Goal: Task Accomplishment & Management: Use online tool/utility

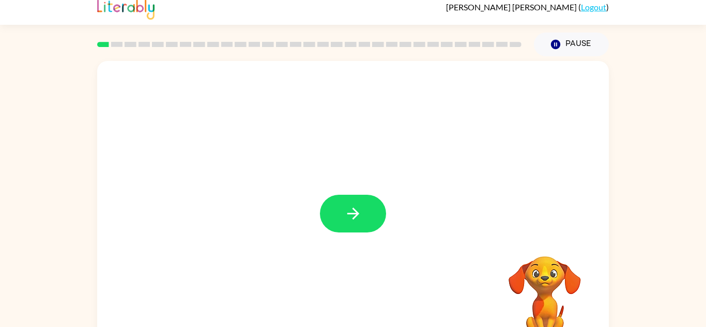
scroll to position [14, 0]
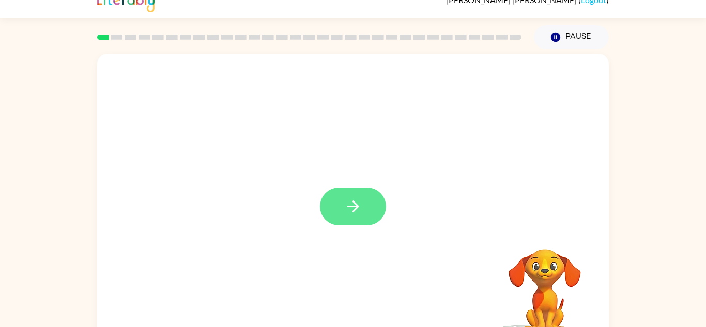
click at [366, 196] on button "button" at bounding box center [353, 206] width 66 height 38
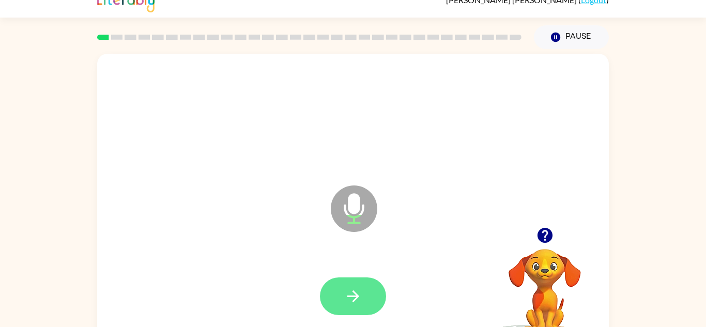
click at [364, 293] on button "button" at bounding box center [353, 296] width 66 height 38
click at [359, 294] on icon "button" at bounding box center [353, 296] width 18 height 18
click at [346, 313] on button "button" at bounding box center [353, 296] width 66 height 38
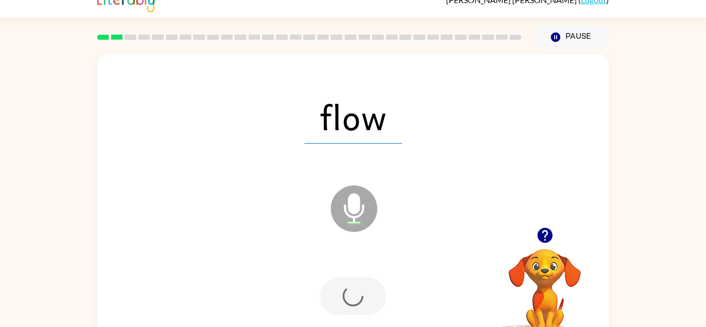
click at [370, 294] on div at bounding box center [353, 296] width 66 height 38
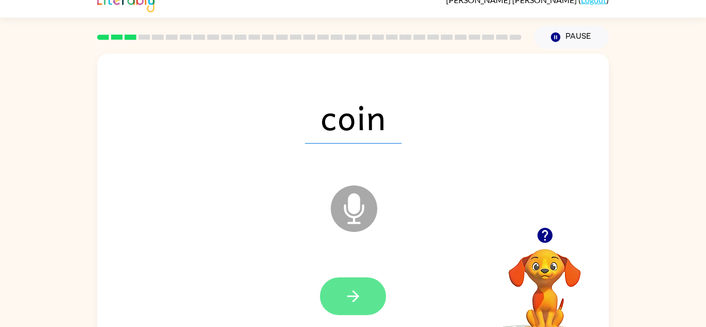
click at [351, 299] on icon "button" at bounding box center [353, 296] width 18 height 18
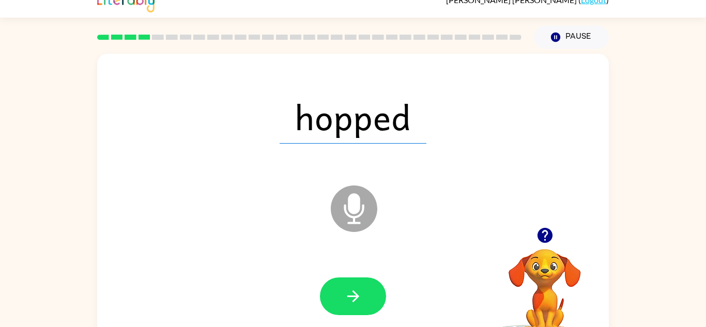
click at [382, 312] on div at bounding box center [353, 296] width 66 height 38
click at [355, 296] on icon "button" at bounding box center [353, 296] width 12 height 12
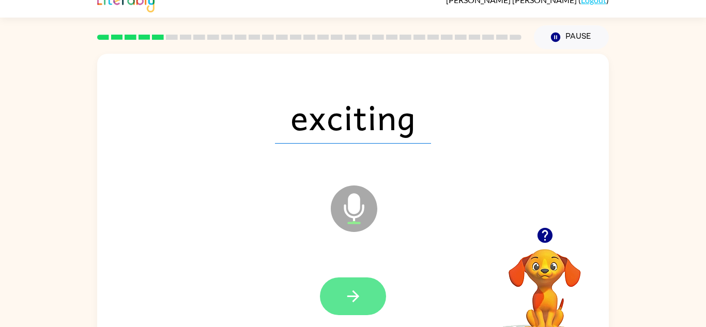
click at [351, 306] on button "button" at bounding box center [353, 296] width 66 height 38
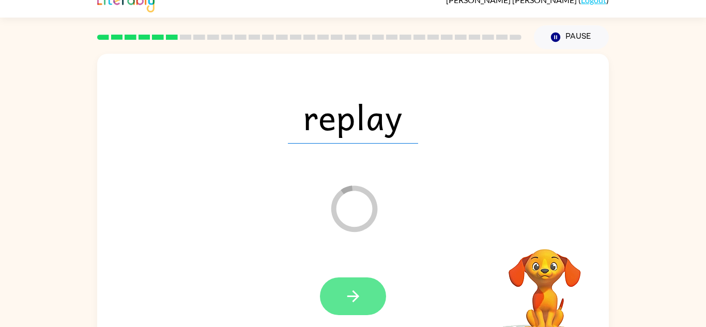
click at [350, 301] on icon "button" at bounding box center [353, 296] width 18 height 18
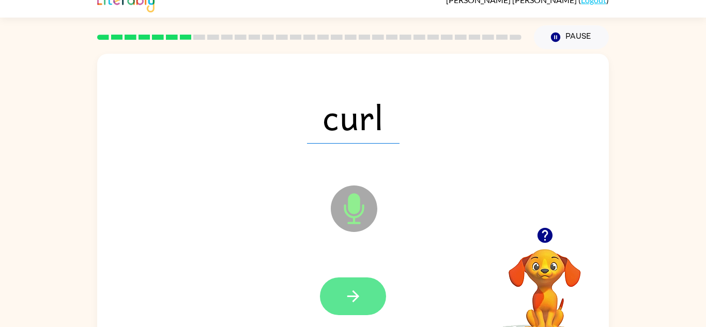
click at [342, 306] on button "button" at bounding box center [353, 296] width 66 height 38
click at [353, 298] on icon "button" at bounding box center [353, 296] width 18 height 18
click at [350, 308] on button "button" at bounding box center [353, 296] width 66 height 38
click at [365, 304] on button "button" at bounding box center [353, 296] width 66 height 38
click at [364, 309] on button "button" at bounding box center [353, 296] width 66 height 38
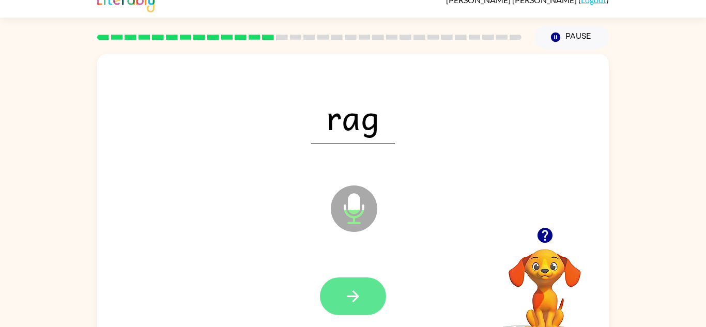
click at [357, 300] on icon "button" at bounding box center [353, 296] width 18 height 18
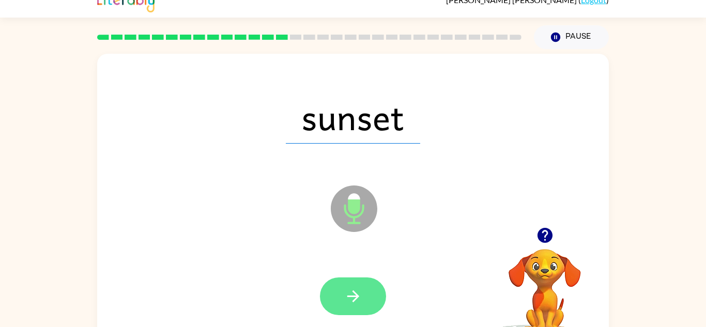
click at [353, 297] on icon "button" at bounding box center [353, 296] width 18 height 18
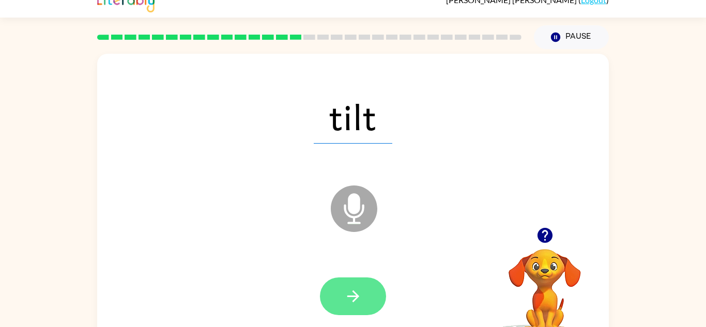
click at [357, 301] on icon "button" at bounding box center [353, 296] width 18 height 18
click at [351, 304] on icon "button" at bounding box center [353, 296] width 18 height 18
click at [360, 307] on button "button" at bounding box center [353, 296] width 66 height 38
click at [363, 300] on button "button" at bounding box center [353, 296] width 66 height 38
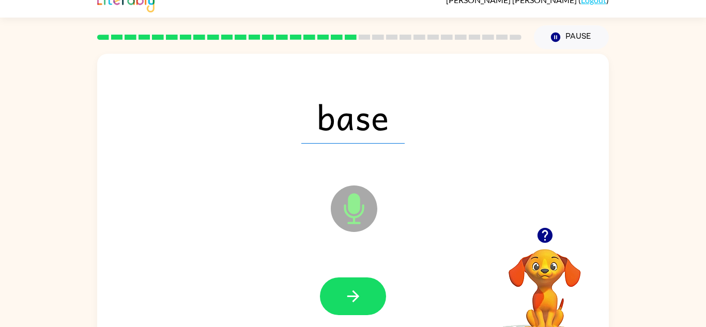
click at [382, 274] on div at bounding box center [352, 296] width 491 height 85
click at [371, 312] on button "button" at bounding box center [353, 296] width 66 height 38
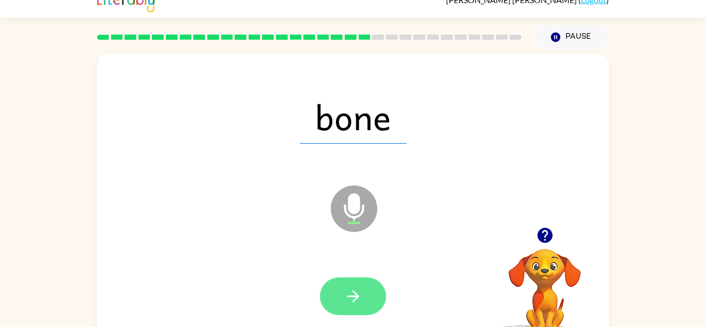
click at [355, 300] on icon "button" at bounding box center [353, 296] width 18 height 18
click at [359, 302] on icon "button" at bounding box center [353, 296] width 18 height 18
click at [350, 292] on icon "button" at bounding box center [353, 296] width 18 height 18
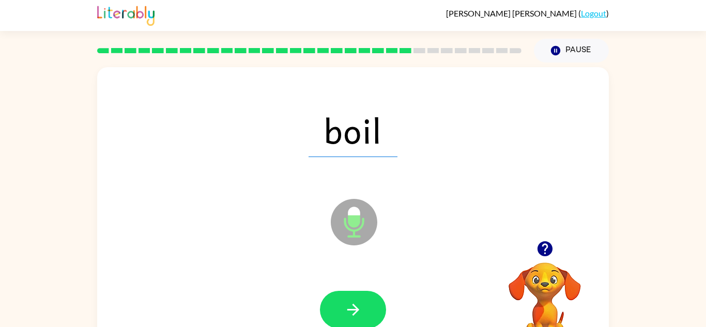
scroll to position [0, 0]
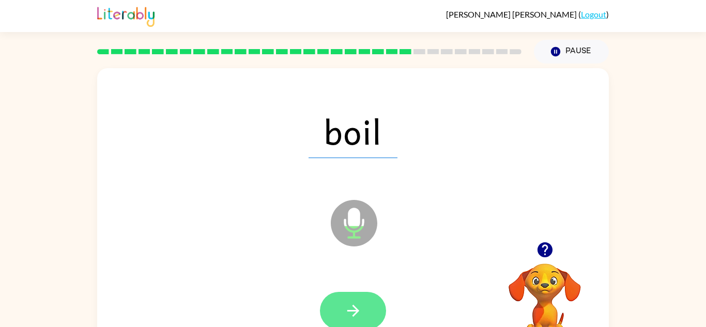
click at [367, 304] on button "button" at bounding box center [353, 311] width 66 height 38
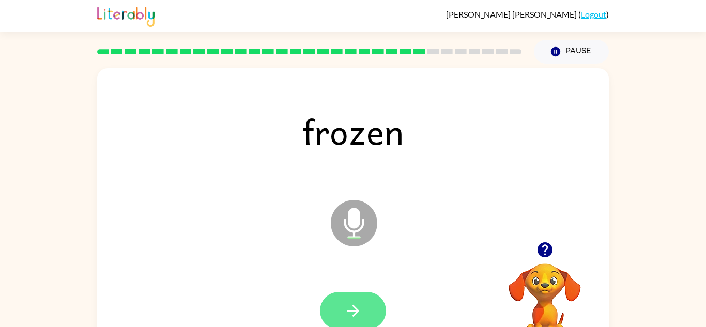
click at [362, 309] on button "button" at bounding box center [353, 311] width 66 height 38
click at [354, 320] on button "button" at bounding box center [353, 311] width 66 height 38
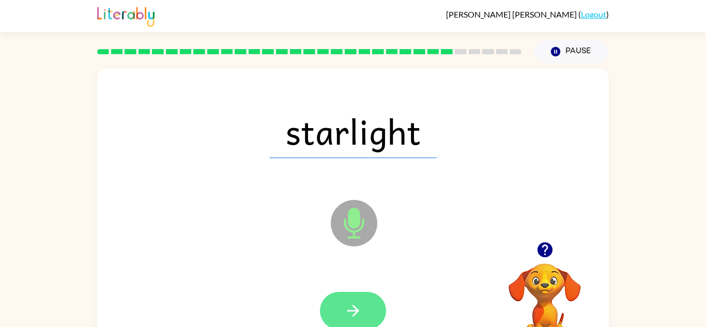
click at [353, 314] on icon "button" at bounding box center [353, 311] width 12 height 12
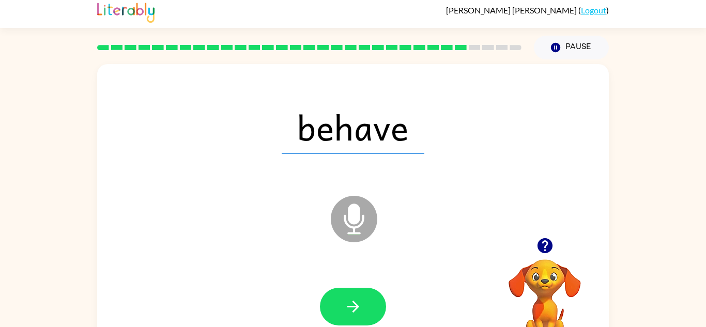
scroll to position [12, 0]
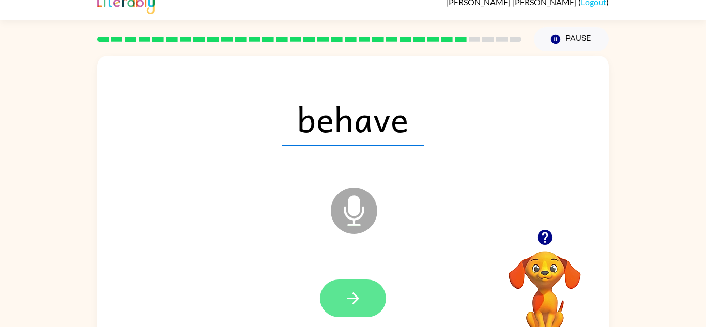
click at [367, 314] on button "button" at bounding box center [353, 298] width 66 height 38
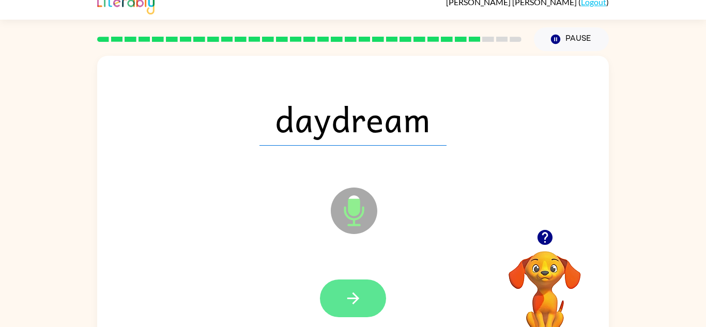
click at [341, 315] on button "button" at bounding box center [353, 298] width 66 height 38
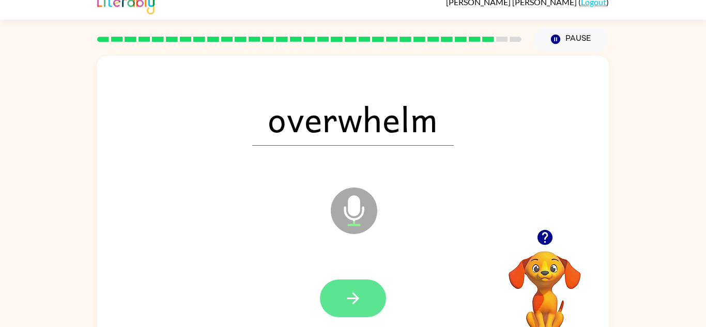
click at [361, 296] on icon "button" at bounding box center [353, 298] width 18 height 18
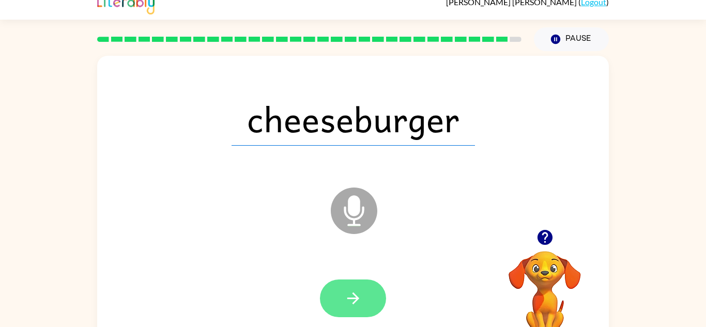
click at [351, 300] on icon "button" at bounding box center [353, 298] width 18 height 18
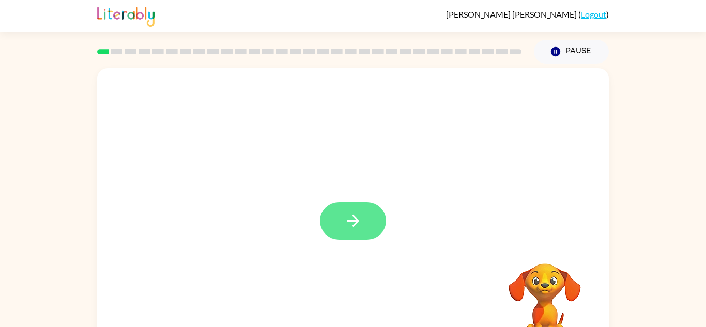
click at [378, 226] on button "button" at bounding box center [353, 221] width 66 height 38
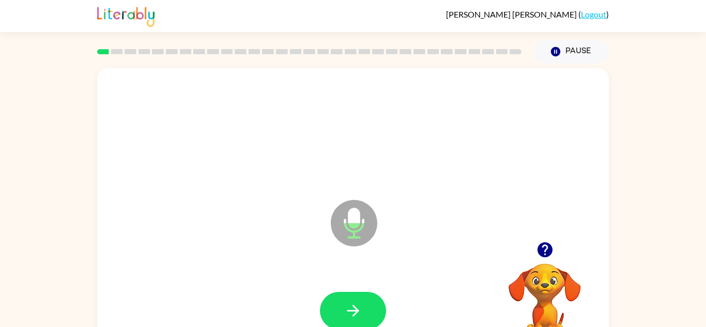
click at [550, 241] on icon "button" at bounding box center [545, 250] width 18 height 18
click at [361, 311] on icon "button" at bounding box center [353, 311] width 18 height 18
click at [343, 319] on button "button" at bounding box center [353, 311] width 66 height 38
click at [353, 317] on icon "button" at bounding box center [353, 311] width 12 height 12
click at [368, 296] on button "button" at bounding box center [353, 311] width 66 height 38
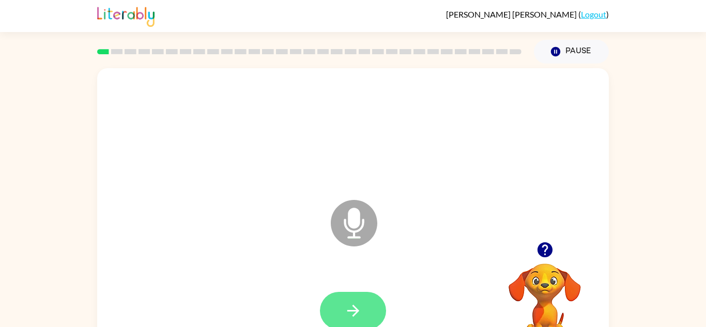
click at [366, 306] on button "button" at bounding box center [353, 311] width 66 height 38
click at [351, 317] on icon "button" at bounding box center [353, 311] width 18 height 18
click at [367, 302] on button "button" at bounding box center [353, 311] width 66 height 38
click at [355, 313] on icon "button" at bounding box center [353, 311] width 12 height 12
click at [357, 318] on icon "button" at bounding box center [353, 311] width 18 height 18
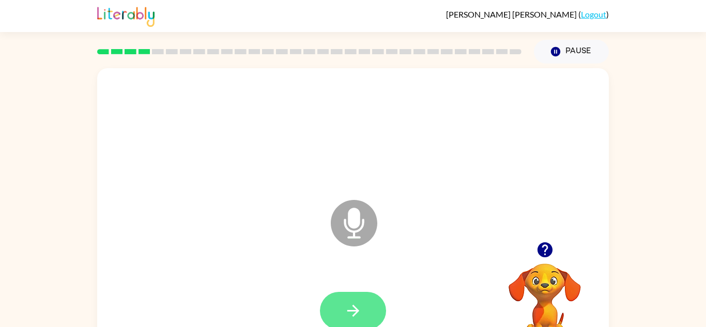
click at [366, 308] on button "button" at bounding box center [353, 311] width 66 height 38
click at [364, 317] on button "button" at bounding box center [353, 311] width 66 height 38
click at [341, 316] on button "button" at bounding box center [353, 311] width 66 height 38
click at [342, 314] on button "button" at bounding box center [353, 311] width 66 height 38
click at [540, 259] on button "button" at bounding box center [544, 250] width 26 height 26
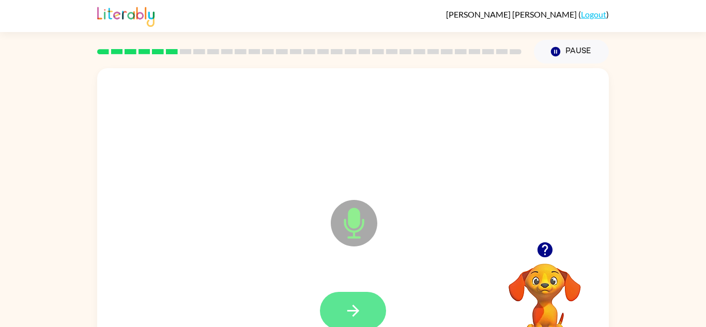
click at [369, 306] on button "button" at bounding box center [353, 311] width 66 height 38
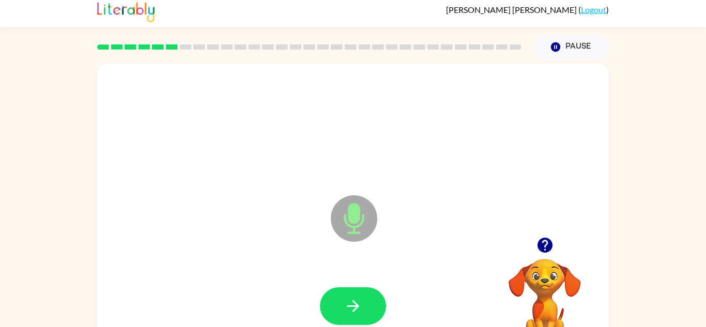
scroll to position [9, 0]
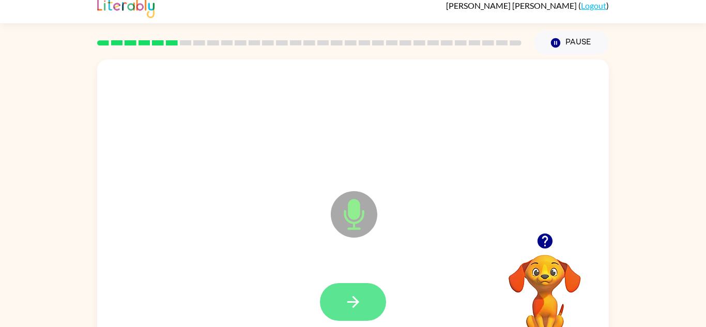
click at [359, 315] on button "button" at bounding box center [353, 302] width 66 height 38
click at [350, 303] on icon "button" at bounding box center [353, 302] width 18 height 18
click at [366, 305] on button "button" at bounding box center [353, 302] width 66 height 38
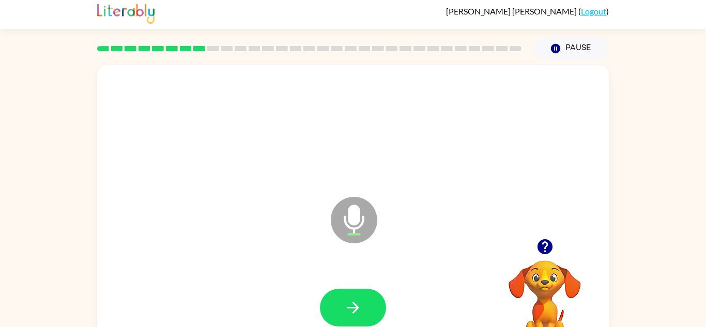
scroll to position [1, 0]
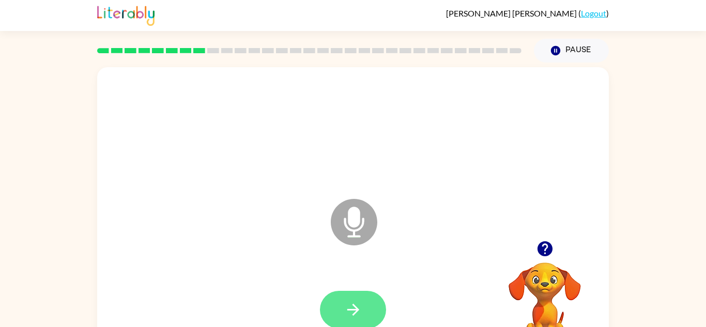
click at [368, 307] on button "button" at bounding box center [353, 310] width 66 height 38
click at [358, 317] on icon "button" at bounding box center [353, 310] width 18 height 18
click at [374, 303] on button "button" at bounding box center [353, 310] width 66 height 38
click at [353, 314] on icon "button" at bounding box center [353, 310] width 12 height 12
click at [368, 322] on button "button" at bounding box center [353, 310] width 66 height 38
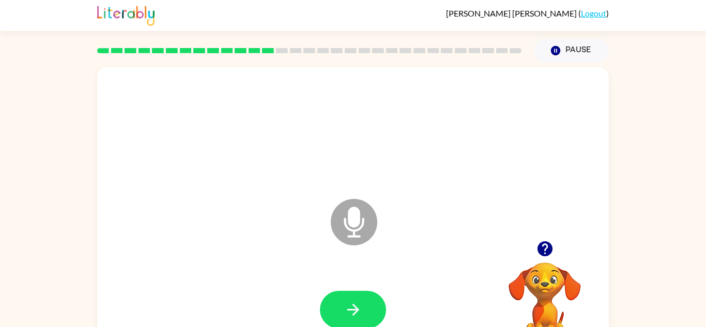
click at [545, 257] on icon "button" at bounding box center [545, 249] width 18 height 18
click at [365, 302] on button "button" at bounding box center [353, 310] width 66 height 38
click at [538, 240] on icon "button" at bounding box center [545, 249] width 18 height 18
click at [360, 309] on icon "button" at bounding box center [353, 310] width 18 height 18
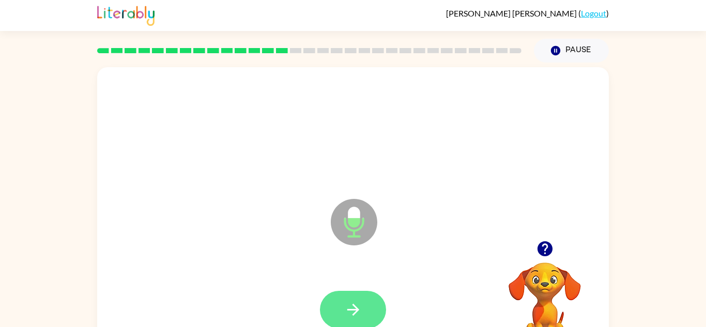
click at [359, 310] on icon "button" at bounding box center [353, 310] width 18 height 18
click at [551, 241] on icon "button" at bounding box center [545, 249] width 18 height 18
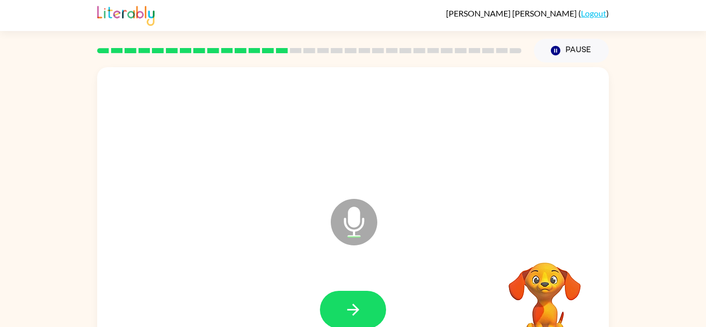
click at [540, 257] on video "Your browser must support playing .mp4 files to use Literably. Please try using…" at bounding box center [544, 297] width 103 height 103
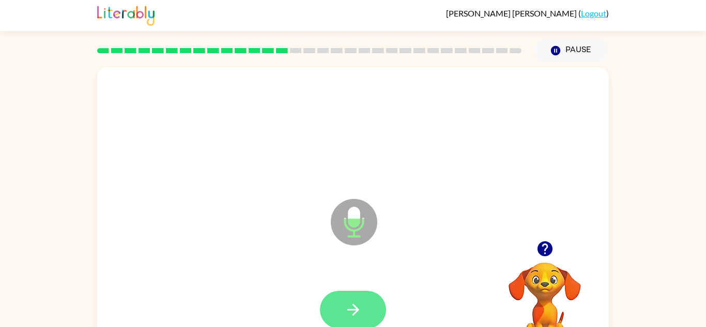
click at [354, 306] on icon "button" at bounding box center [353, 310] width 12 height 12
click at [356, 307] on icon "button" at bounding box center [353, 310] width 12 height 12
click at [347, 323] on button "button" at bounding box center [353, 310] width 66 height 38
click at [366, 312] on button "button" at bounding box center [353, 310] width 66 height 38
click at [354, 312] on icon "button" at bounding box center [353, 310] width 18 height 18
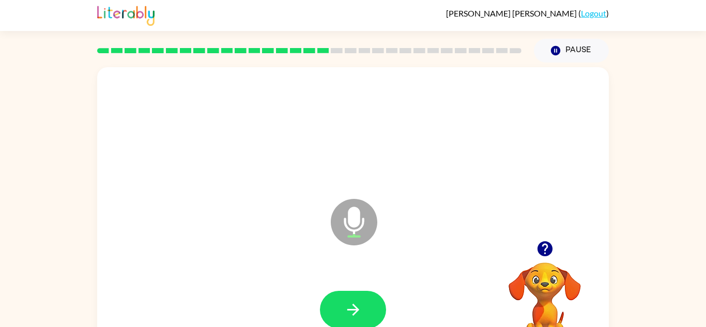
scroll to position [0, 0]
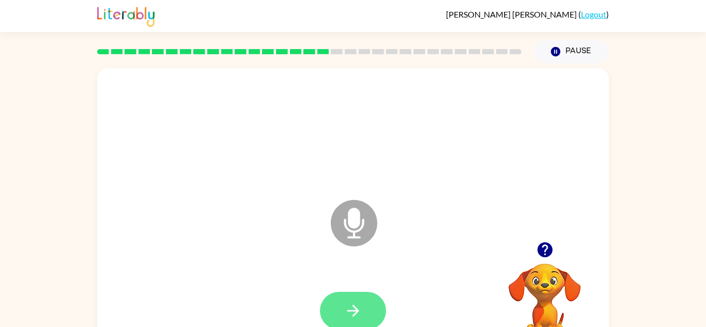
click at [348, 325] on button "button" at bounding box center [353, 311] width 66 height 38
click at [566, 253] on div at bounding box center [544, 250] width 103 height 26
click at [549, 257] on icon "button" at bounding box center [545, 250] width 18 height 18
click at [367, 316] on button "button" at bounding box center [353, 311] width 66 height 38
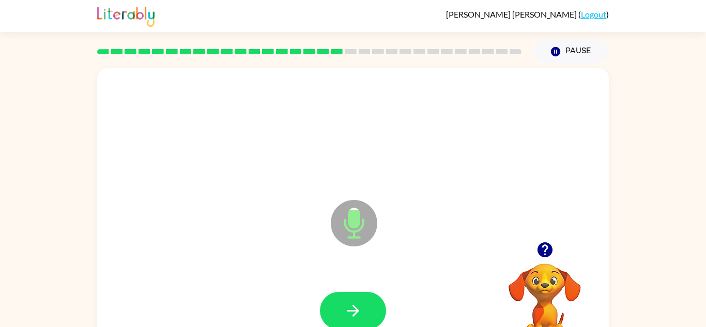
click at [367, 316] on button "button" at bounding box center [353, 311] width 66 height 38
click at [368, 307] on button "button" at bounding box center [353, 311] width 66 height 38
click at [356, 306] on icon "button" at bounding box center [353, 311] width 18 height 18
click at [547, 258] on icon "button" at bounding box center [545, 250] width 18 height 18
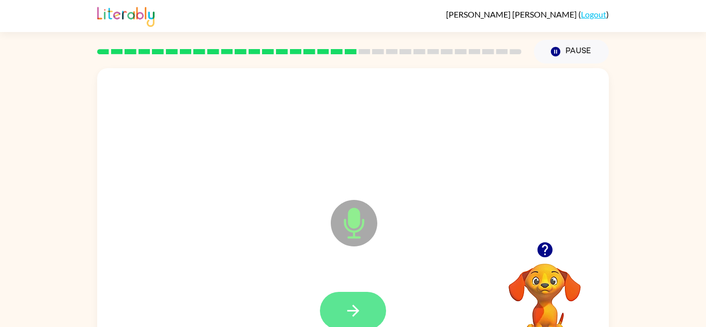
click at [357, 320] on button "button" at bounding box center [353, 311] width 66 height 38
click at [366, 311] on button "button" at bounding box center [353, 311] width 66 height 38
click at [357, 310] on icon "button" at bounding box center [353, 311] width 12 height 12
click at [364, 310] on button "button" at bounding box center [353, 311] width 66 height 38
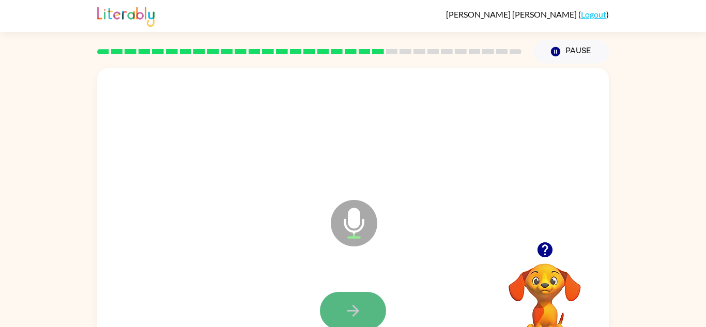
click at [348, 310] on icon "button" at bounding box center [353, 311] width 12 height 12
click at [354, 319] on icon "button" at bounding box center [353, 311] width 18 height 18
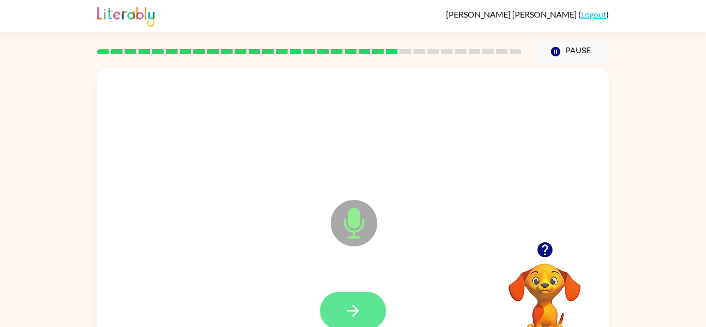
click at [359, 314] on icon "button" at bounding box center [353, 311] width 18 height 18
click at [348, 305] on icon "button" at bounding box center [353, 311] width 18 height 18
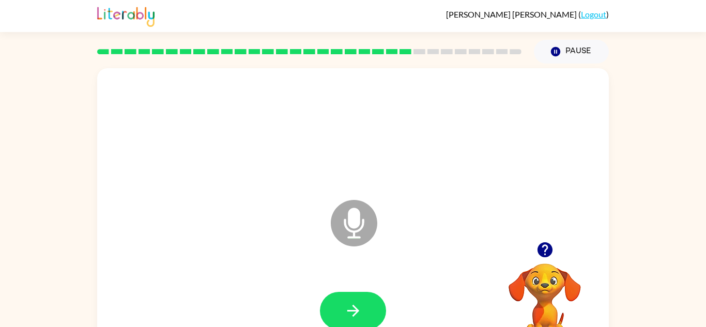
click at [543, 259] on button "button" at bounding box center [544, 250] width 26 height 26
click at [361, 293] on button "button" at bounding box center [353, 311] width 66 height 38
click at [357, 306] on div at bounding box center [353, 311] width 66 height 38
click at [366, 304] on button "button" at bounding box center [353, 311] width 66 height 38
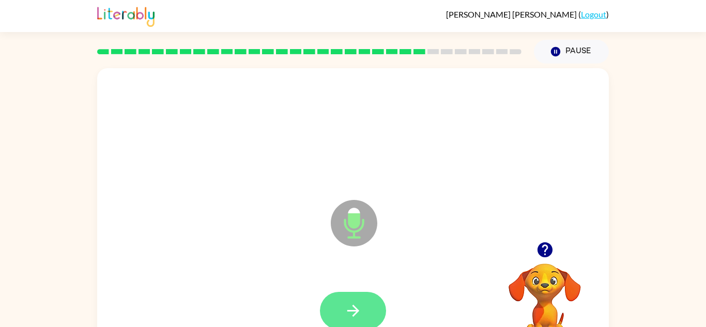
click at [364, 317] on button "button" at bounding box center [353, 311] width 66 height 38
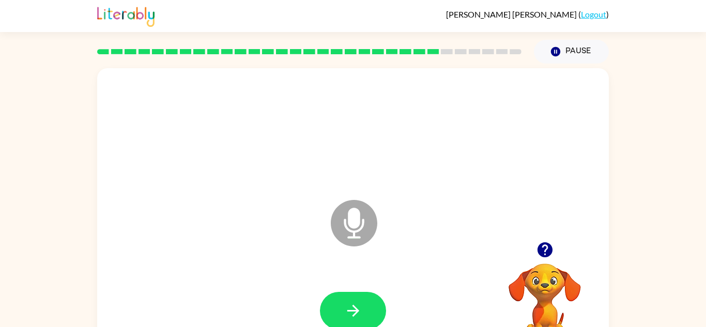
click at [541, 248] on icon "button" at bounding box center [544, 249] width 15 height 15
click at [360, 315] on icon "button" at bounding box center [353, 311] width 18 height 18
click at [532, 252] on button "button" at bounding box center [544, 250] width 26 height 26
click at [354, 314] on icon "button" at bounding box center [353, 311] width 12 height 12
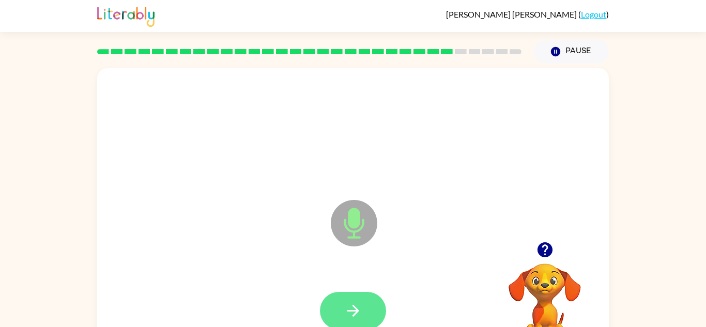
click at [369, 307] on button "button" at bounding box center [353, 311] width 66 height 38
click at [347, 318] on icon "button" at bounding box center [353, 311] width 18 height 18
click at [365, 308] on button "button" at bounding box center [353, 311] width 66 height 38
click at [370, 314] on button "button" at bounding box center [353, 311] width 66 height 38
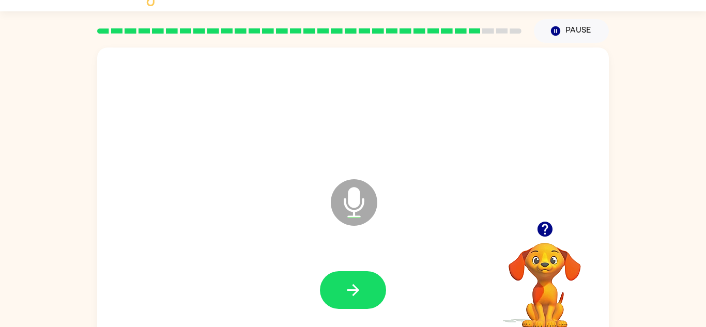
scroll to position [24, 0]
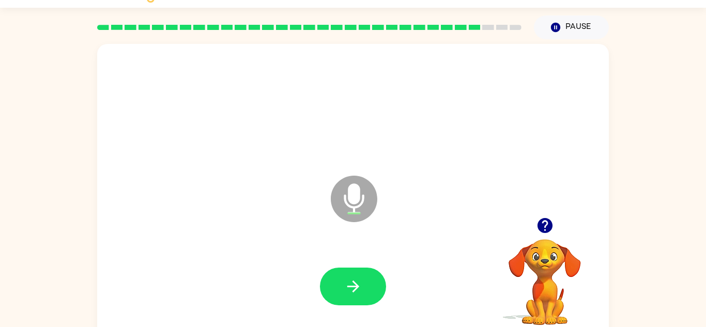
click at [543, 224] on icon "button" at bounding box center [544, 225] width 15 height 15
click at [355, 298] on button "button" at bounding box center [353, 287] width 66 height 38
click at [350, 297] on button "button" at bounding box center [353, 287] width 66 height 38
click at [340, 289] on button "button" at bounding box center [353, 287] width 66 height 38
click at [541, 223] on icon "button" at bounding box center [544, 225] width 15 height 15
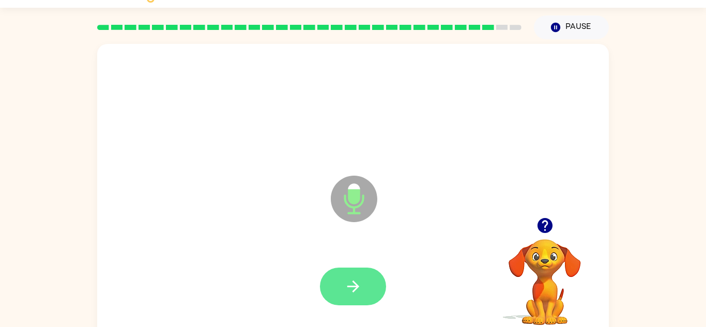
click at [359, 284] on icon "button" at bounding box center [353, 286] width 18 height 18
click at [334, 268] on div at bounding box center [353, 287] width 66 height 38
click at [370, 279] on button "button" at bounding box center [353, 287] width 66 height 38
click at [358, 296] on button "button" at bounding box center [353, 287] width 66 height 38
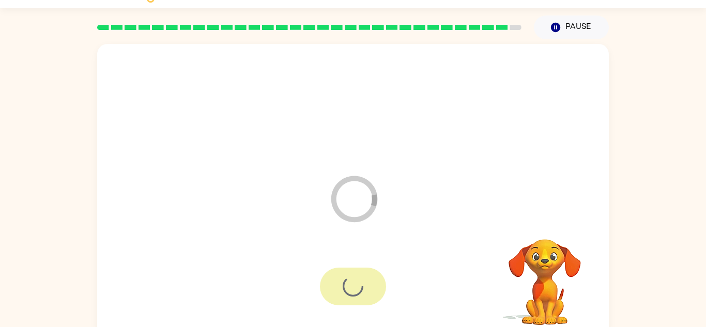
scroll to position [18, 0]
